Goal: Task Accomplishment & Management: Use online tool/utility

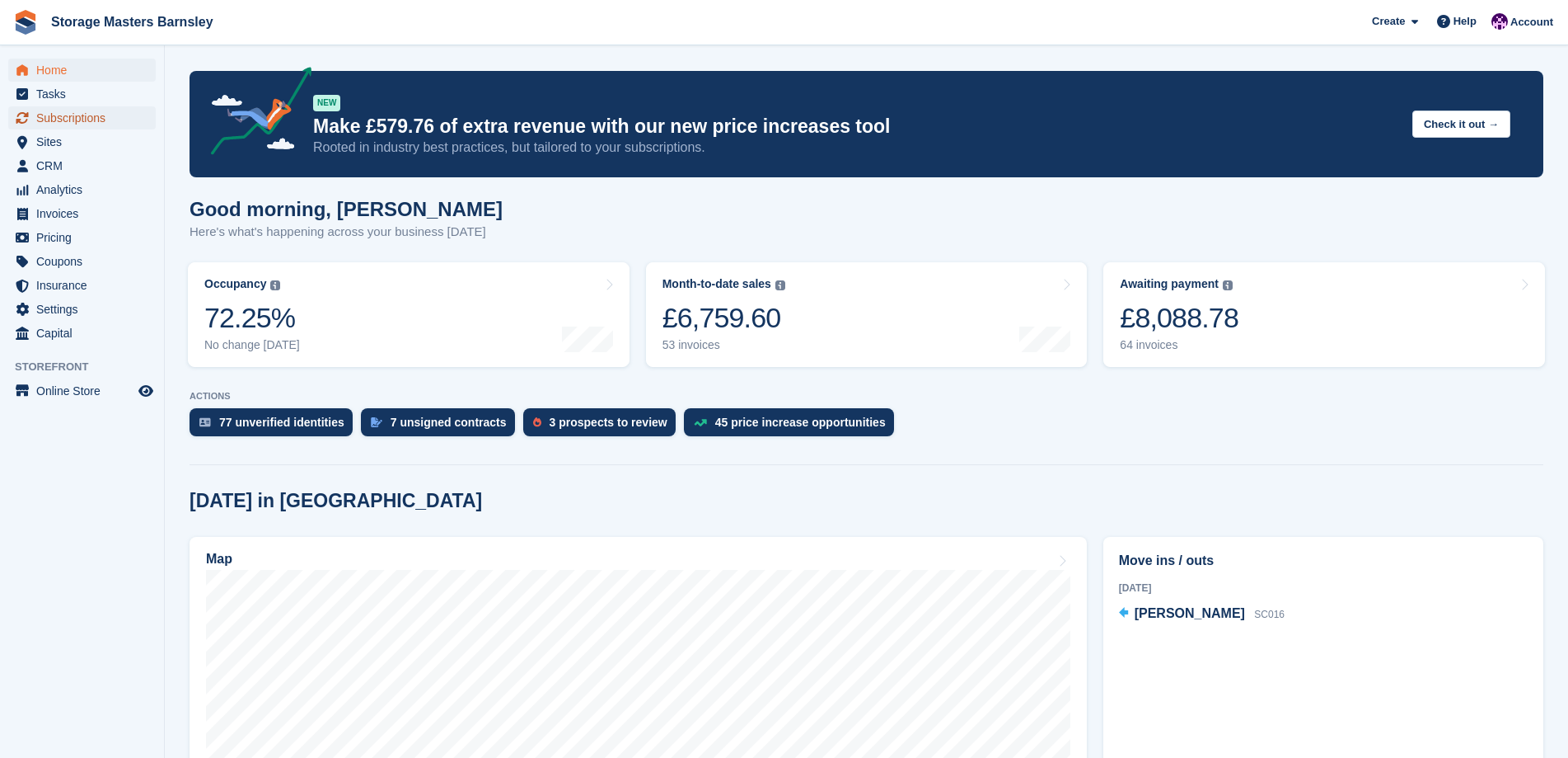
click at [57, 116] on span "Subscriptions" at bounding box center [85, 117] width 99 height 23
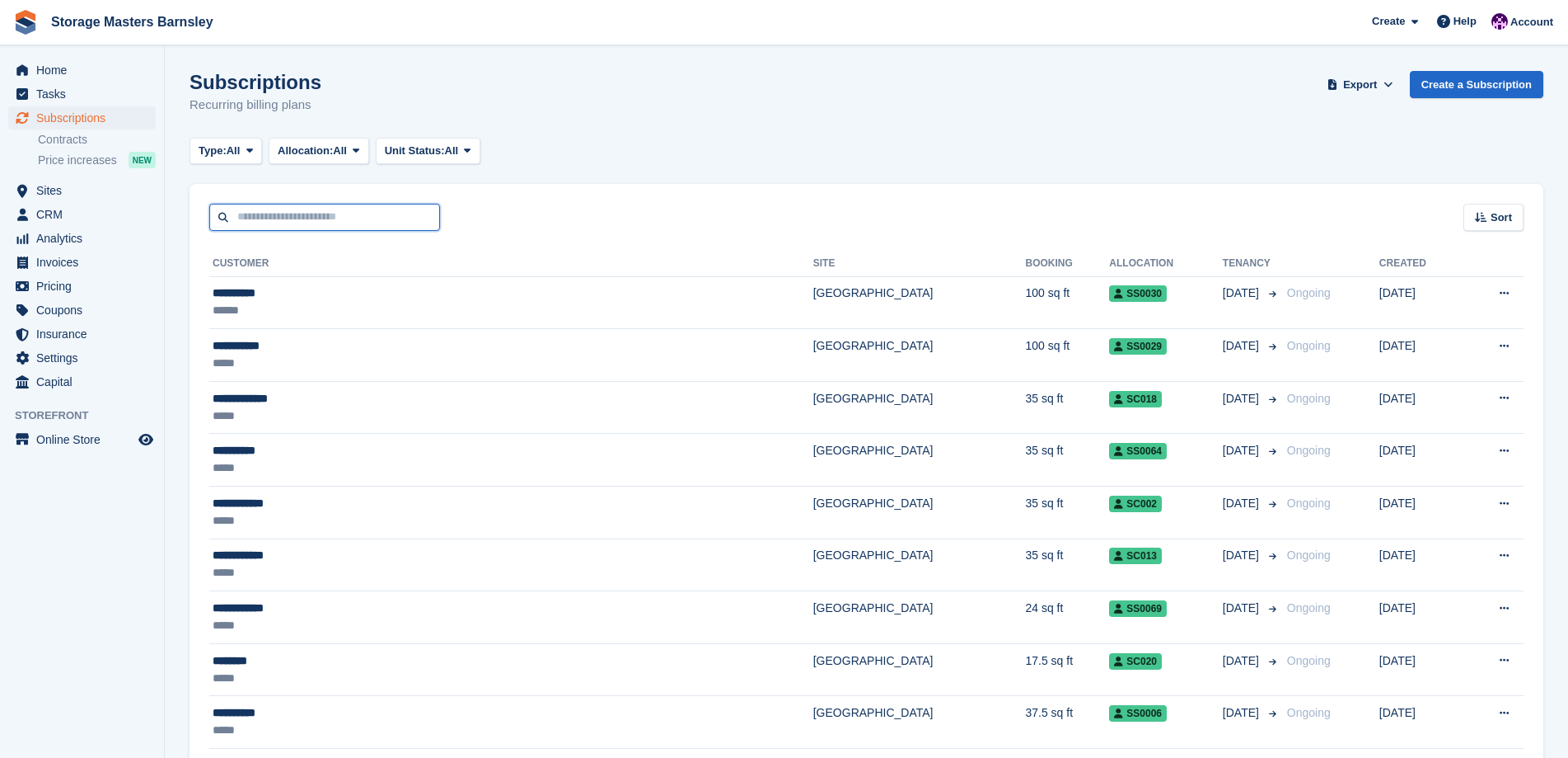
click at [262, 217] on input "text" at bounding box center [324, 217] width 231 height 27
type input "*****"
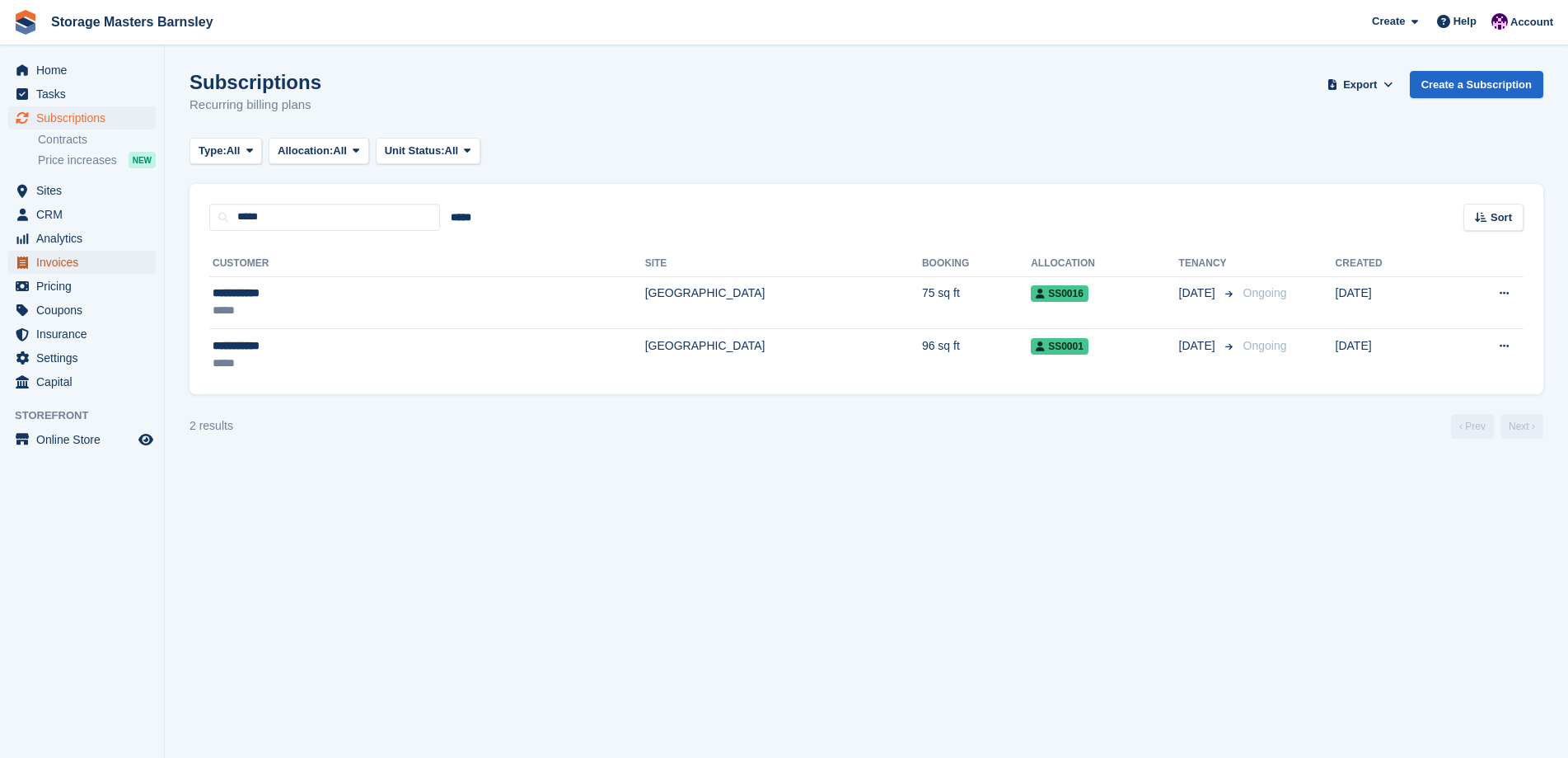
click at [57, 265] on span "Invoices" at bounding box center [85, 262] width 99 height 23
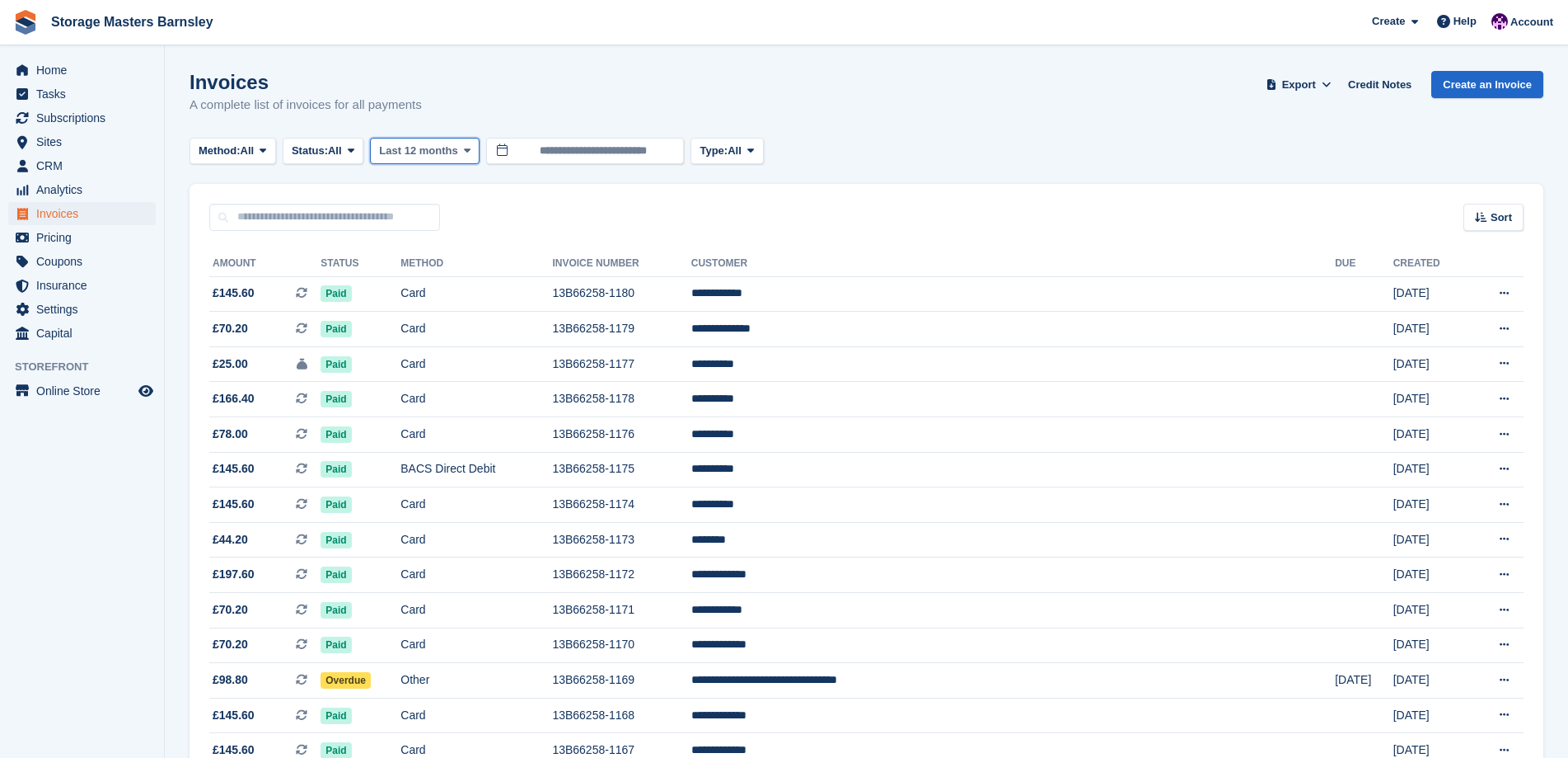
click at [472, 149] on span at bounding box center [466, 150] width 13 height 13
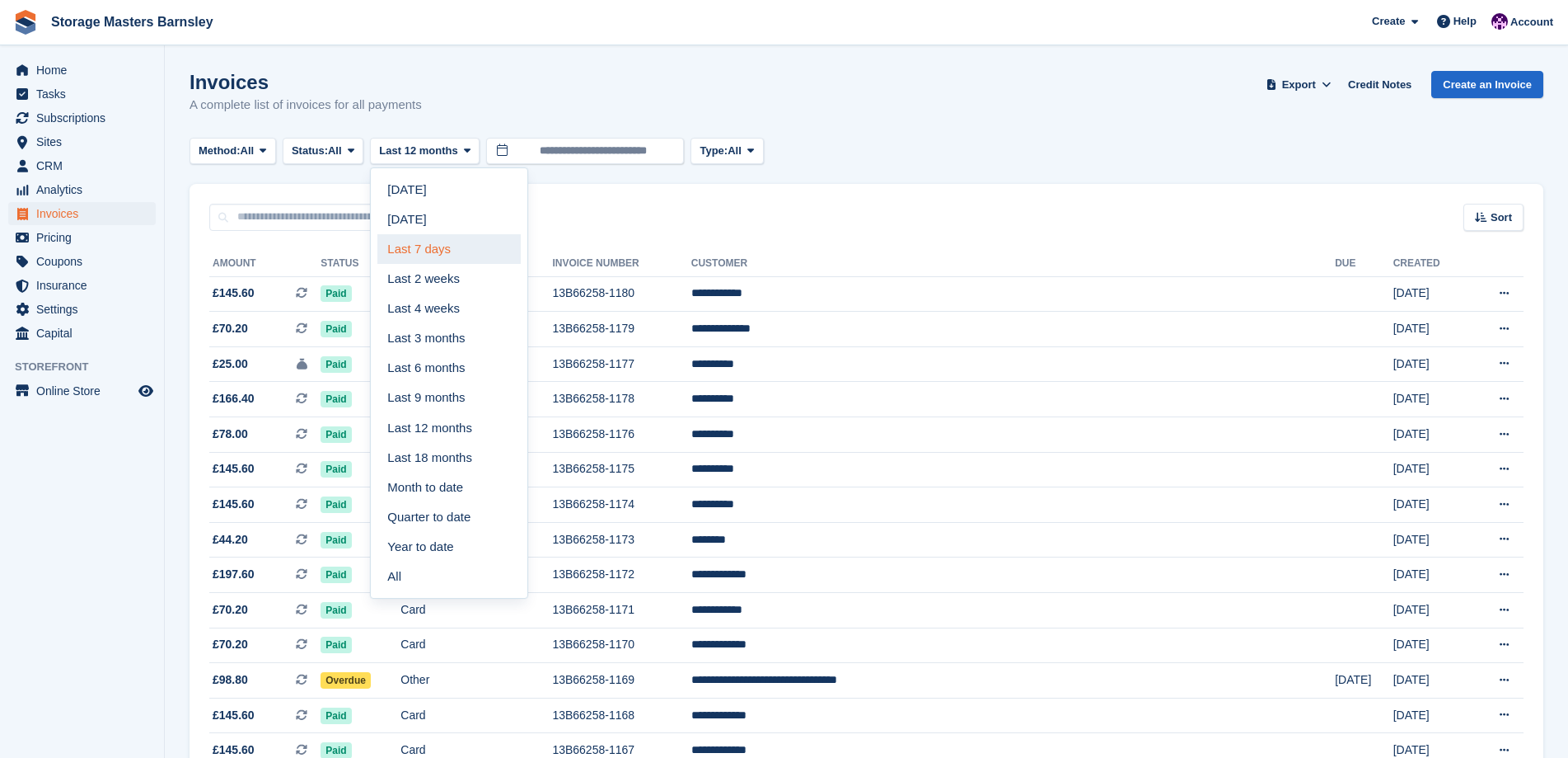
click at [449, 258] on link "Last 7 days" at bounding box center [449, 249] width 144 height 30
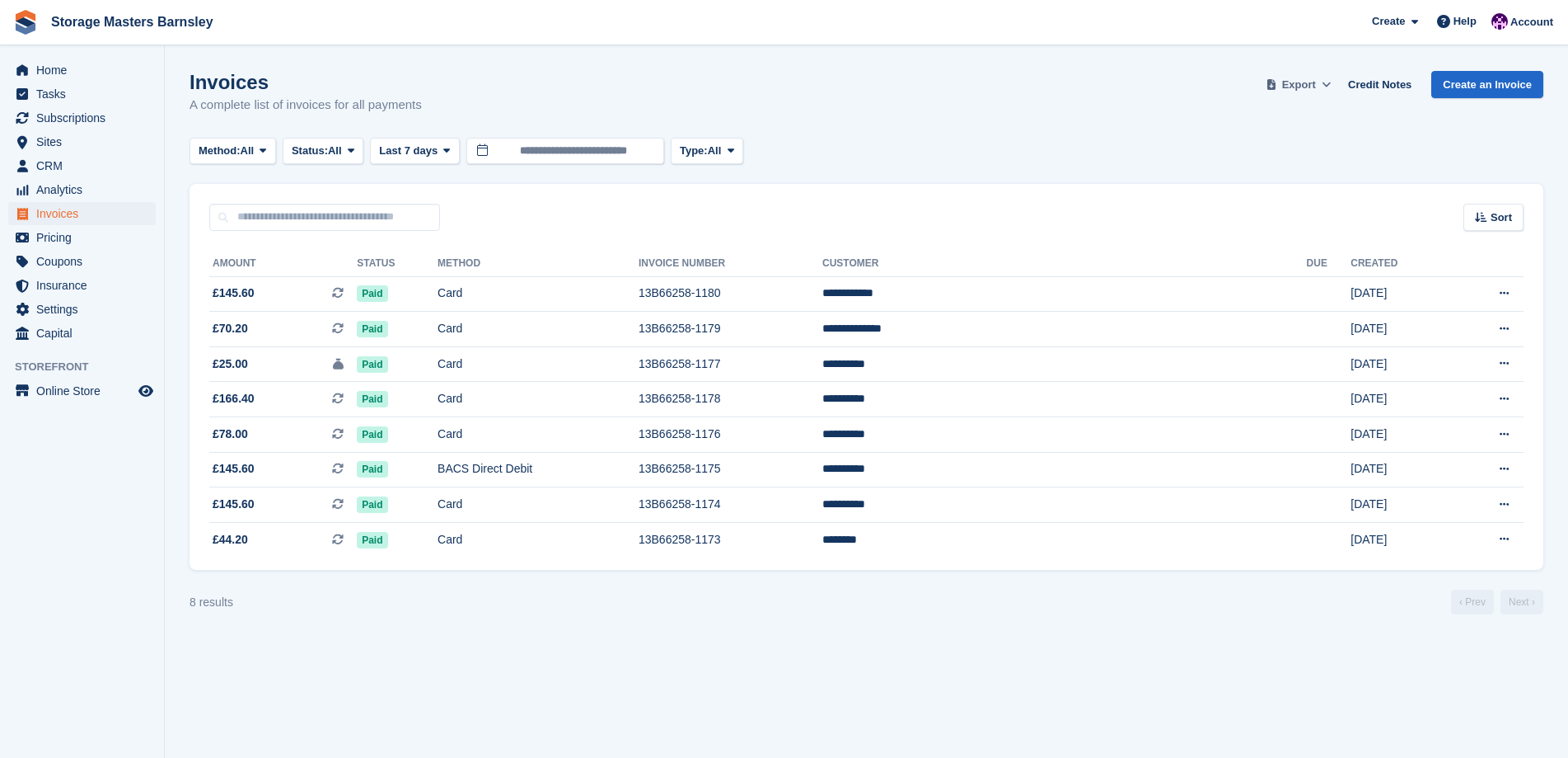
click at [1330, 82] on icon at bounding box center [1325, 84] width 9 height 11
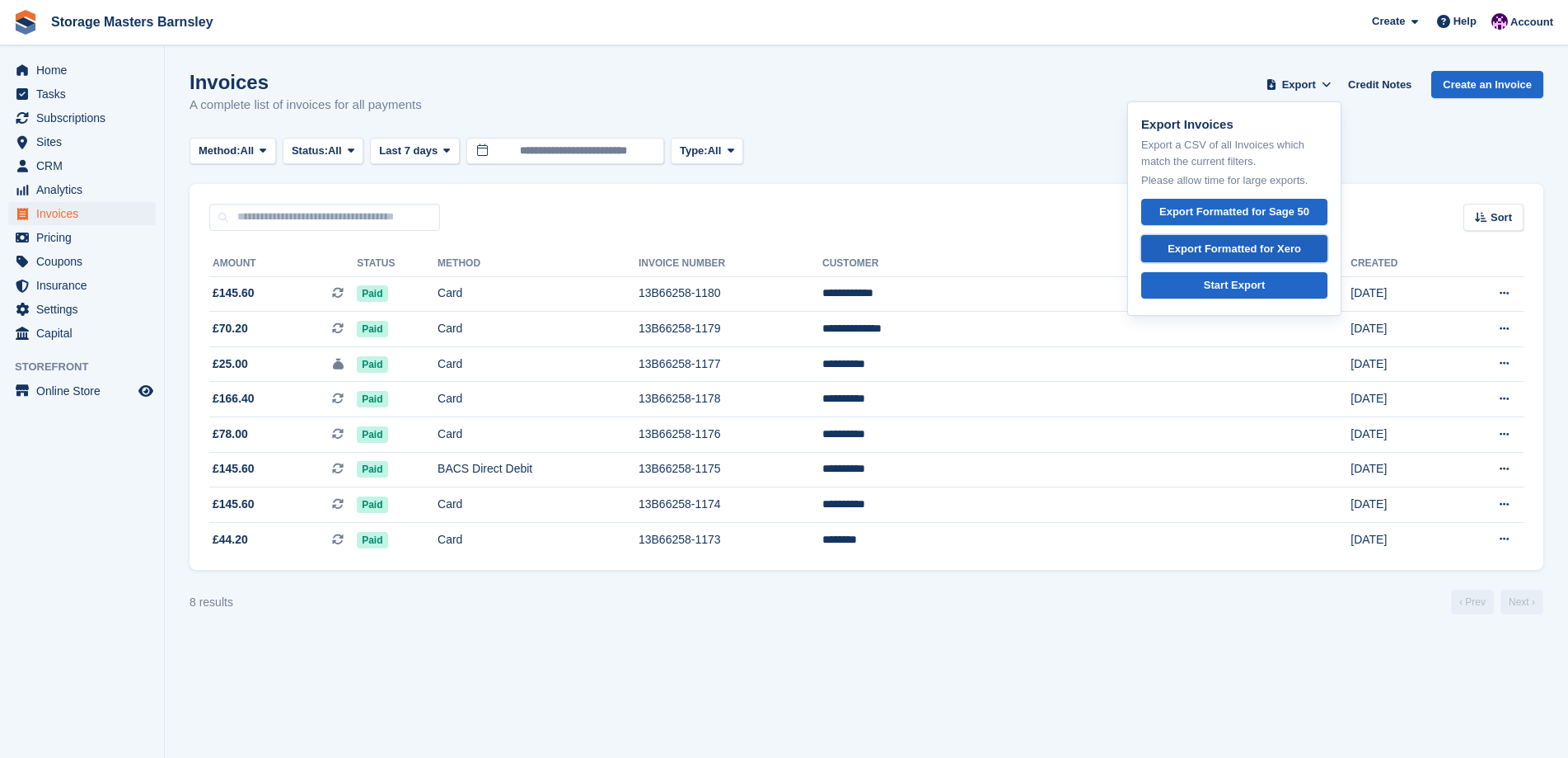
click at [1279, 245] on div "Export Formatted for Xero" at bounding box center [1235, 249] width 134 height 17
click at [418, 148] on button "Last 7 days" at bounding box center [415, 151] width 90 height 27
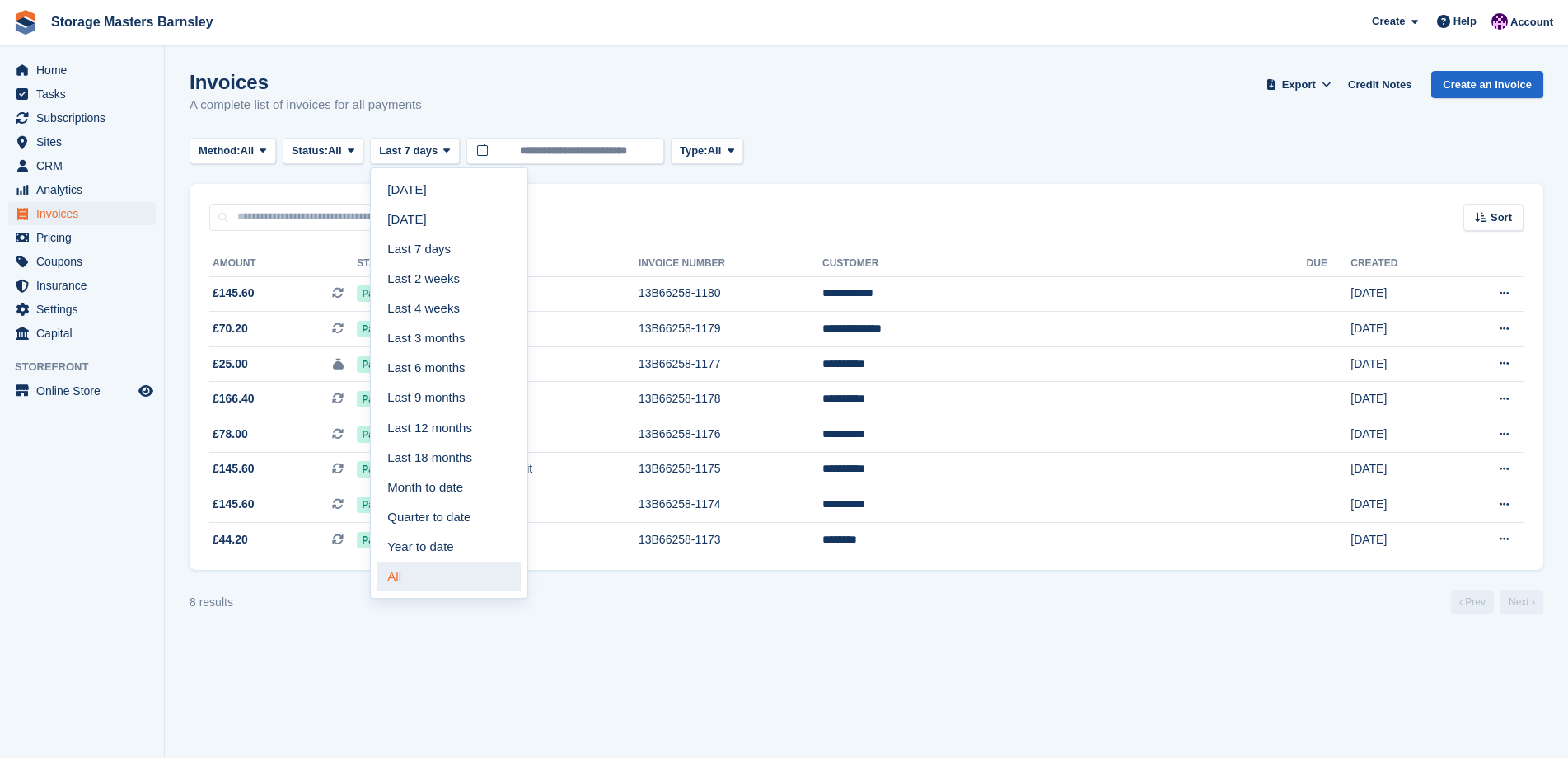
click at [417, 576] on link "All" at bounding box center [449, 576] width 144 height 30
